Goal: Task Accomplishment & Management: Use online tool/utility

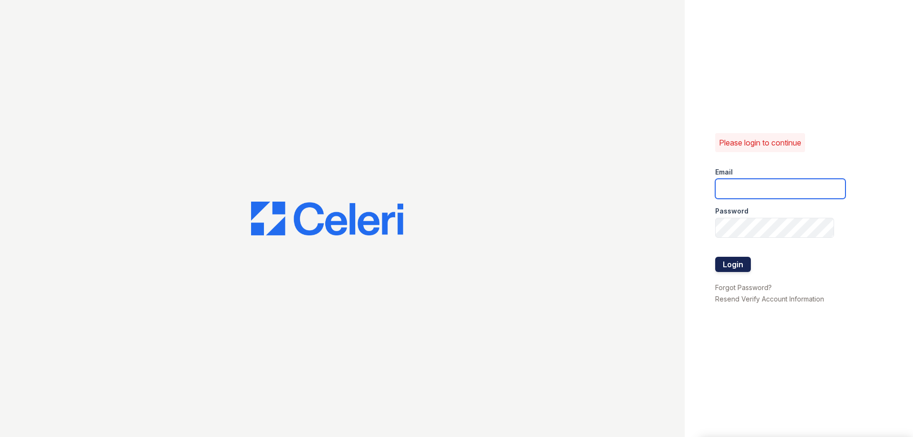
type input "[EMAIL_ADDRESS][DOMAIN_NAME]"
click at [729, 263] on button "Login" at bounding box center [733, 264] width 36 height 15
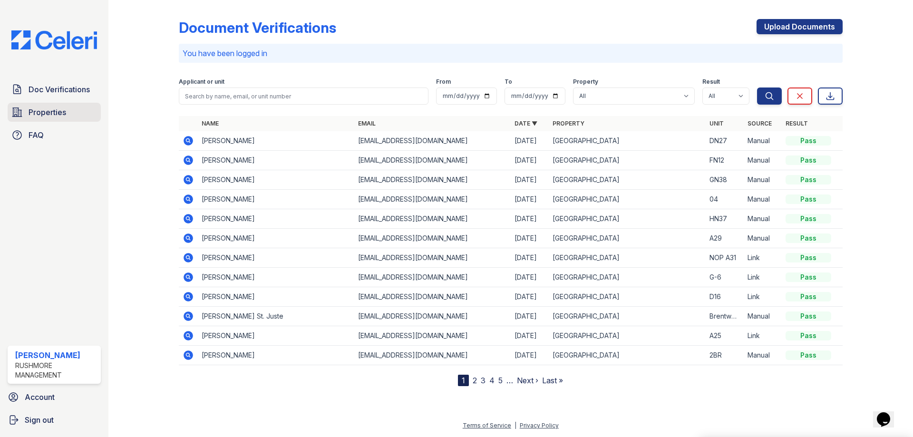
click at [49, 112] on span "Properties" at bounding box center [48, 112] width 38 height 11
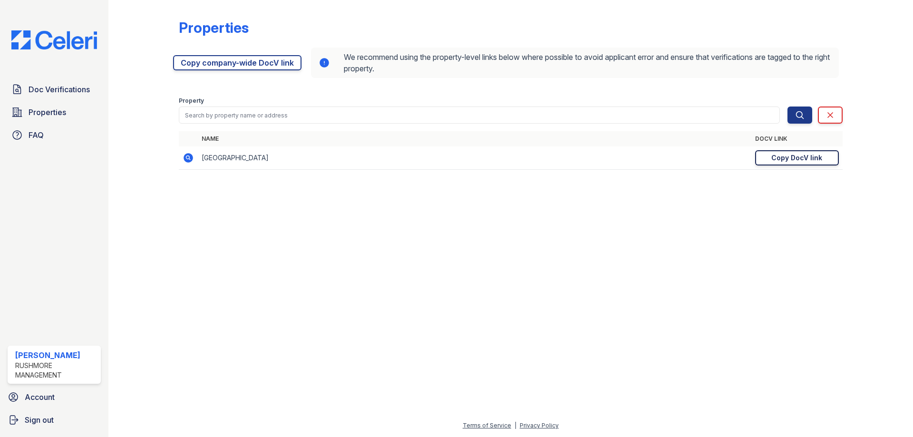
click at [787, 154] on div "Copy DocV link" at bounding box center [796, 158] width 51 height 10
